Goal: Find specific fact: Find contact information

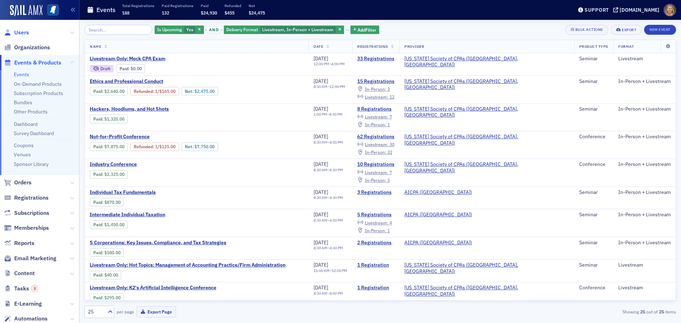
click at [27, 32] on span "Users" at bounding box center [21, 33] width 15 height 8
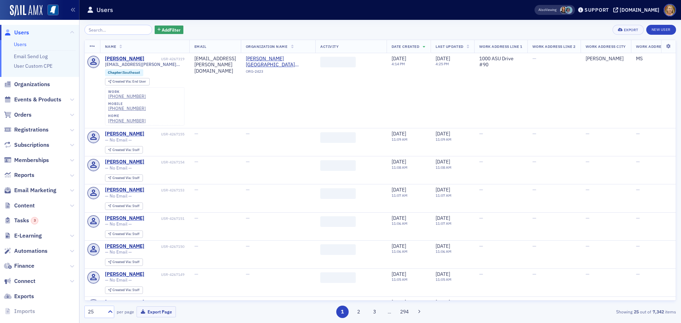
click at [99, 29] on input "search" at bounding box center [118, 30] width 68 height 10
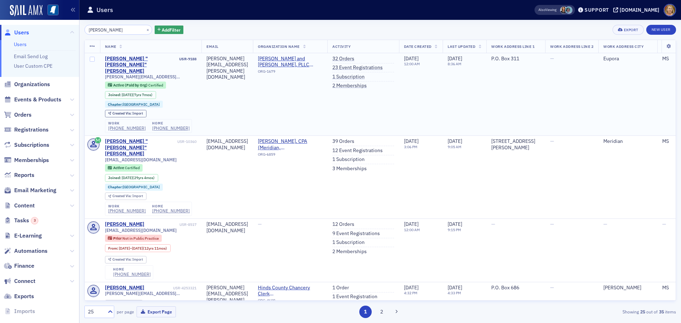
type input "Bradley Harrison"
drag, startPoint x: 155, startPoint y: 65, endPoint x: 104, endPoint y: 63, distance: 51.1
click at [104, 63] on td "Bradley "Brad" Harrison USR-9188 brad.harrison@wws.cpa Active (Paid by Org) Cer…" at bounding box center [151, 94] width 102 height 83
copy span "brad.harrison@wws.cpa"
click at [145, 30] on button "×" at bounding box center [148, 29] width 6 height 6
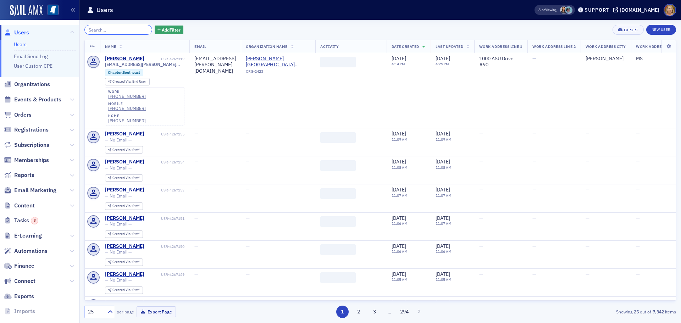
click at [124, 30] on input "search" at bounding box center [118, 30] width 68 height 10
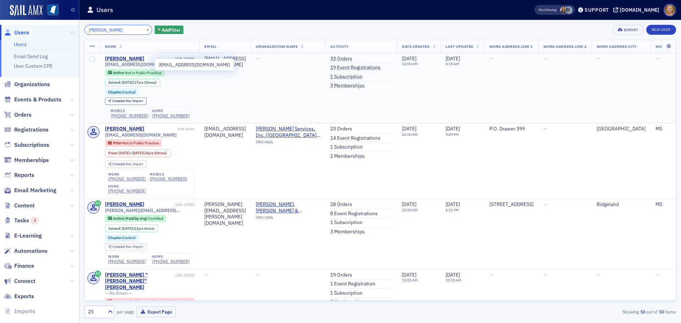
type input "Joyce Turnage"
drag, startPoint x: 147, startPoint y: 65, endPoint x: 104, endPoint y: 67, distance: 43.3
click at [104, 67] on td "Joyce Turnage USR-13173 jturnage1@umc.edu Active Not in Public Practice Joined …" at bounding box center [150, 88] width 100 height 70
copy span "jturnage1@umc.edu"
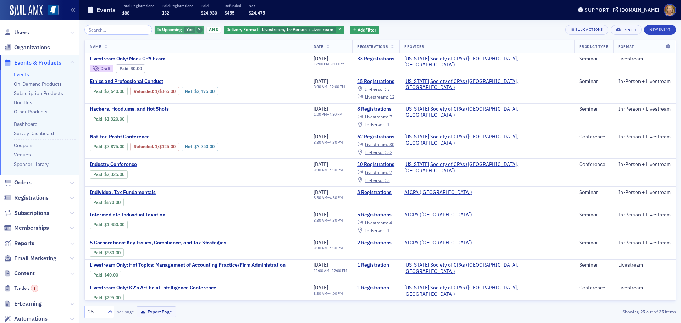
click at [197, 27] on span "button" at bounding box center [200, 30] width 6 height 6
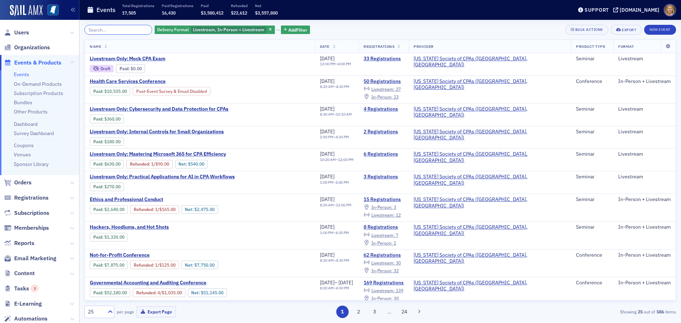
click at [131, 27] on input "search" at bounding box center [118, 30] width 68 height 10
click at [139, 81] on span "Health Care Services Conference" at bounding box center [149, 81] width 119 height 6
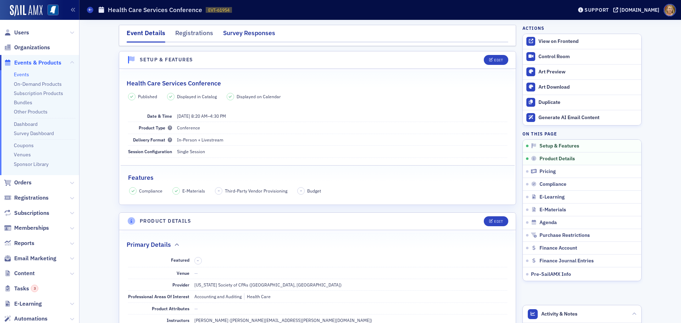
click at [247, 35] on div "Survey Responses" at bounding box center [249, 34] width 52 height 13
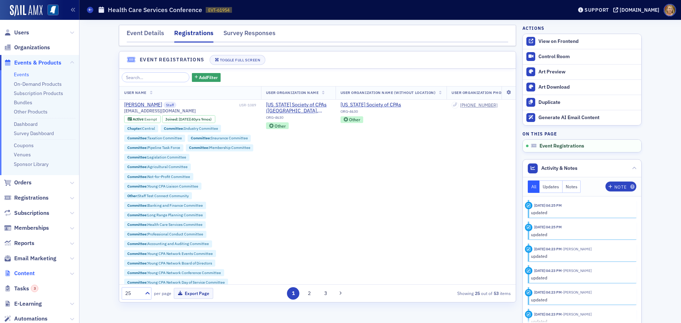
click at [21, 274] on span "Content" at bounding box center [24, 274] width 21 height 8
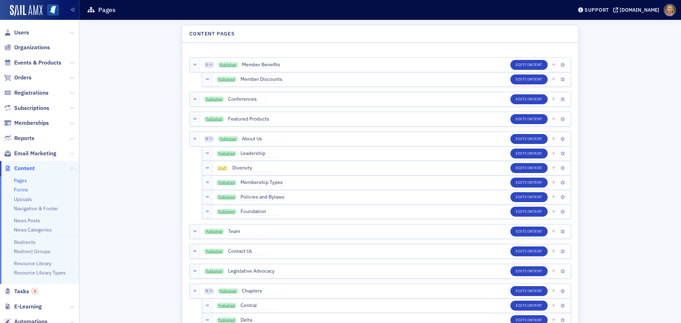
click at [24, 189] on link "Forms" at bounding box center [21, 190] width 14 height 6
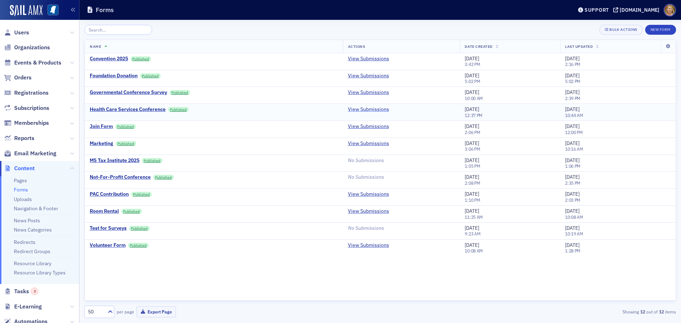
click at [354, 110] on link "View Submissions" at bounding box center [368, 109] width 41 height 6
